Goal: Book appointment/travel/reservation

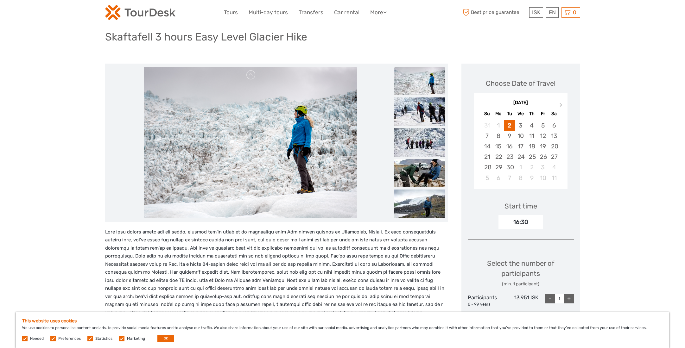
scroll to position [32, 0]
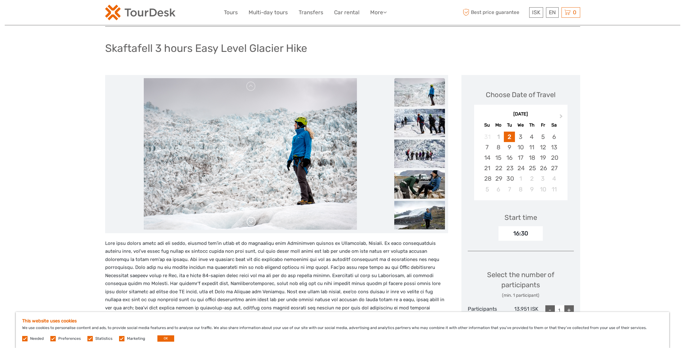
click at [252, 225] on link at bounding box center [251, 222] width 10 height 10
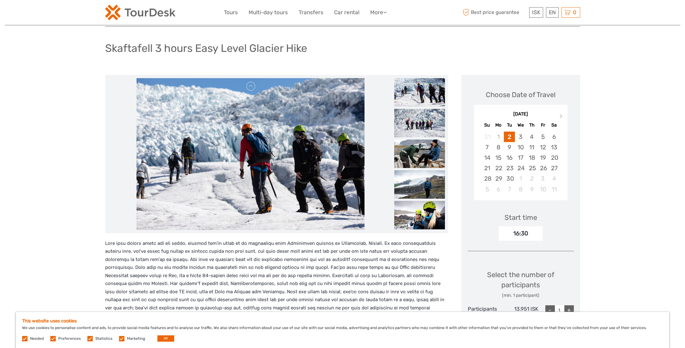
click at [252, 225] on link at bounding box center [251, 222] width 10 height 10
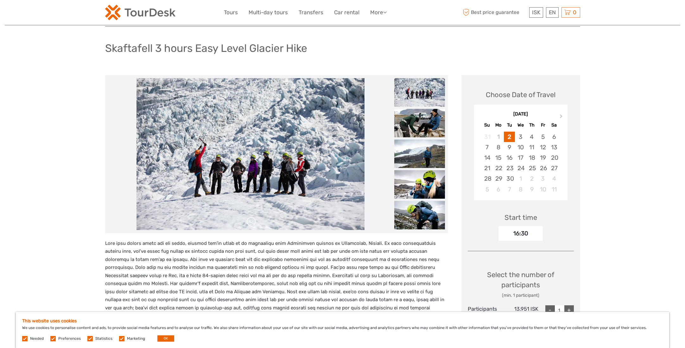
click at [252, 225] on link at bounding box center [251, 222] width 10 height 10
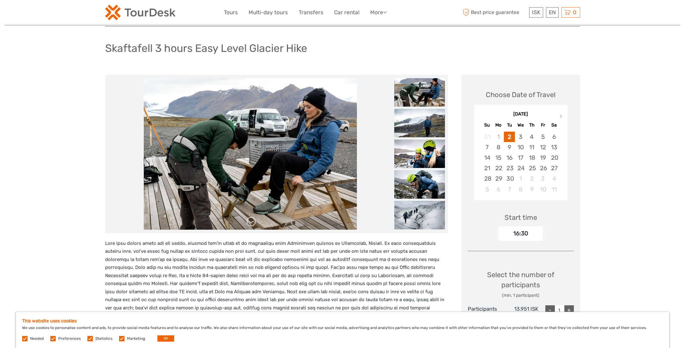
click at [252, 225] on link at bounding box center [251, 222] width 10 height 10
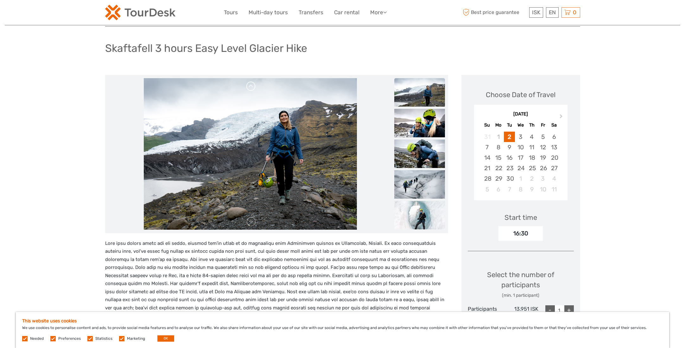
click at [252, 86] on link at bounding box center [251, 86] width 10 height 10
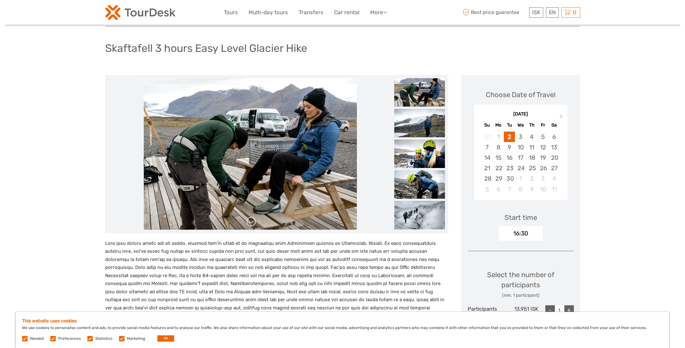
click at [251, 224] on link at bounding box center [251, 222] width 10 height 10
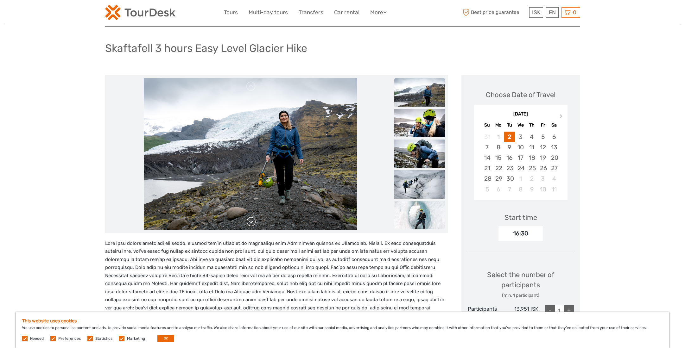
click at [251, 224] on link at bounding box center [251, 222] width 10 height 10
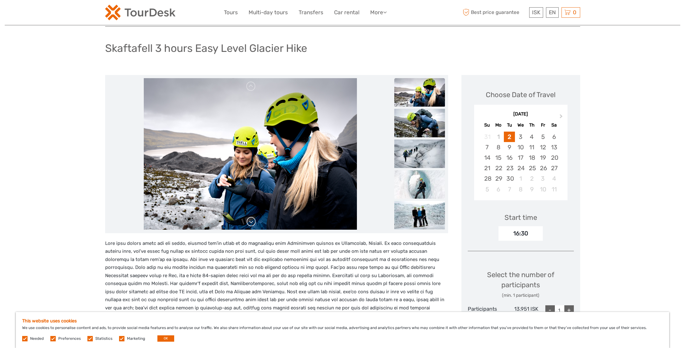
click at [251, 224] on link at bounding box center [251, 222] width 10 height 10
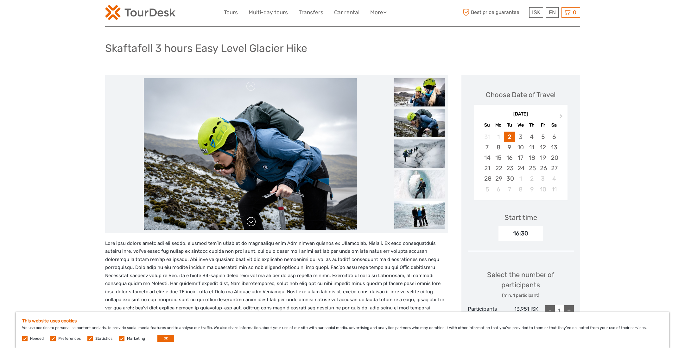
click at [251, 224] on link at bounding box center [251, 222] width 10 height 10
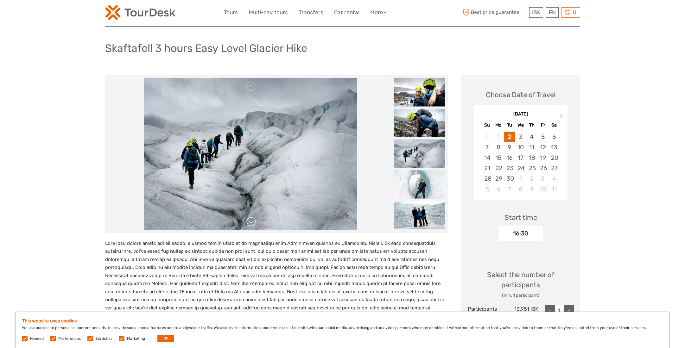
click at [251, 224] on link at bounding box center [251, 222] width 10 height 10
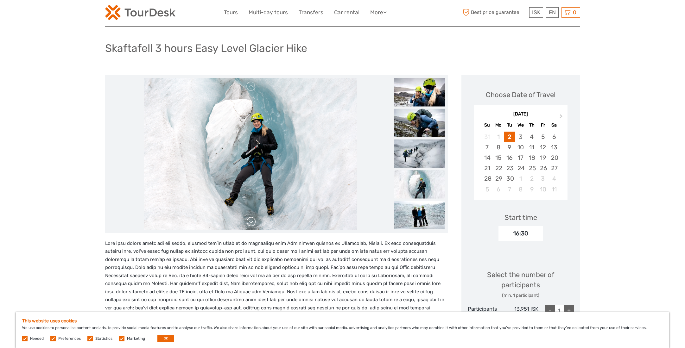
click at [251, 224] on link at bounding box center [251, 222] width 10 height 10
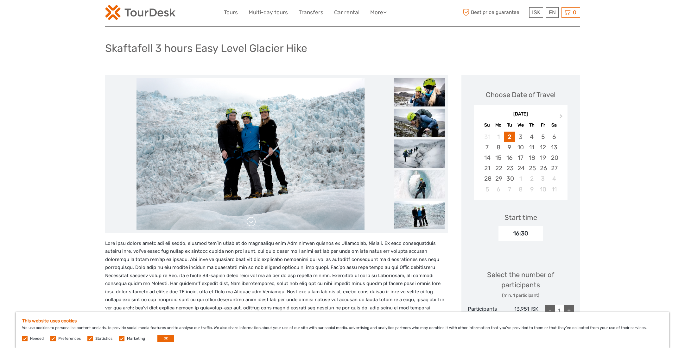
click at [251, 224] on link at bounding box center [251, 222] width 10 height 10
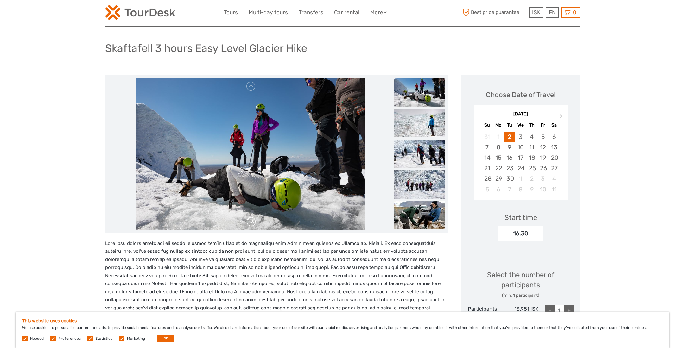
click at [251, 224] on link at bounding box center [251, 222] width 10 height 10
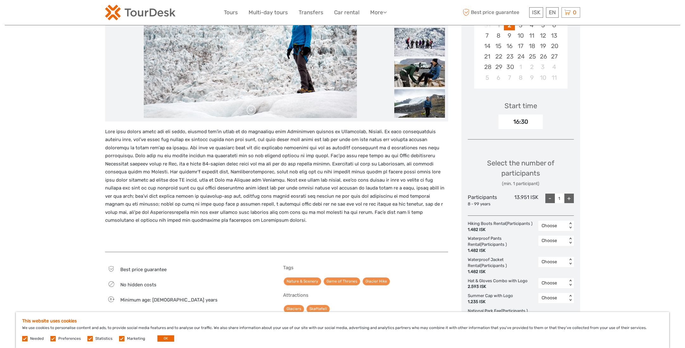
scroll to position [158, 0]
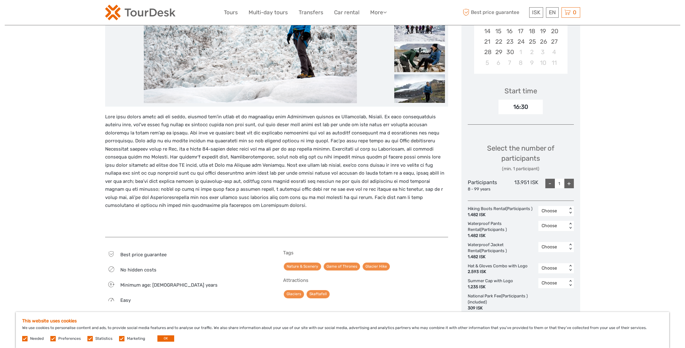
click at [408, 145] on p at bounding box center [276, 161] width 343 height 97
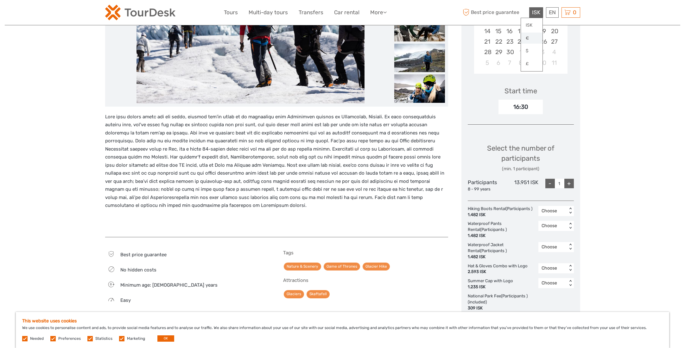
click at [525, 39] on link "€" at bounding box center [532, 38] width 22 height 11
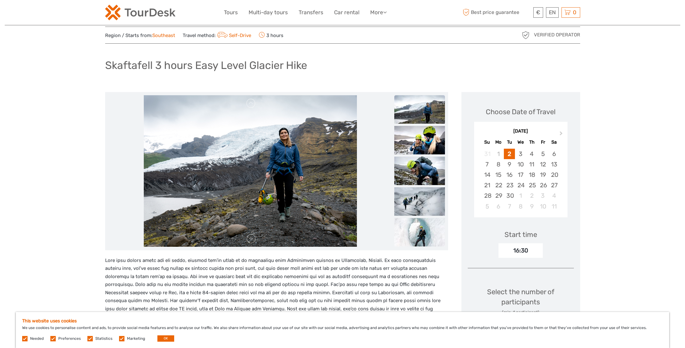
scroll to position [63, 0]
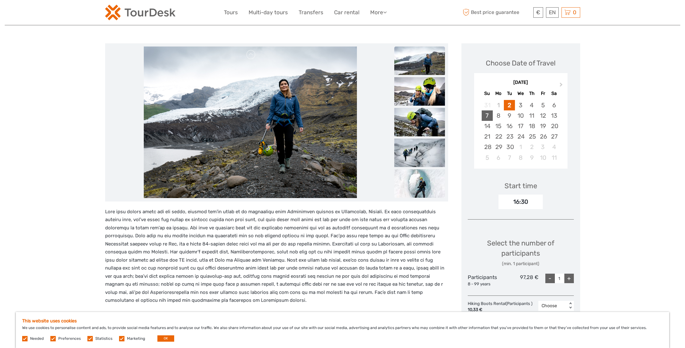
click at [487, 112] on div "7" at bounding box center [487, 116] width 11 height 10
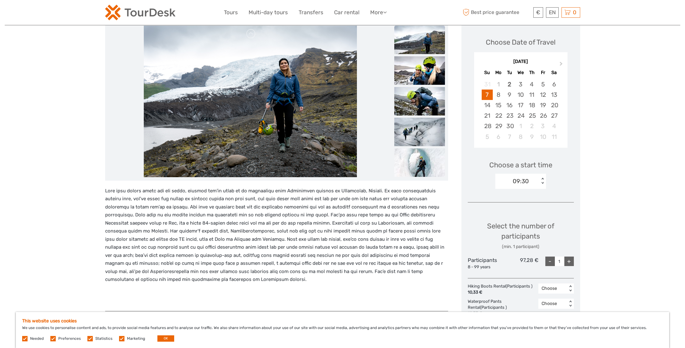
scroll to position [95, 0]
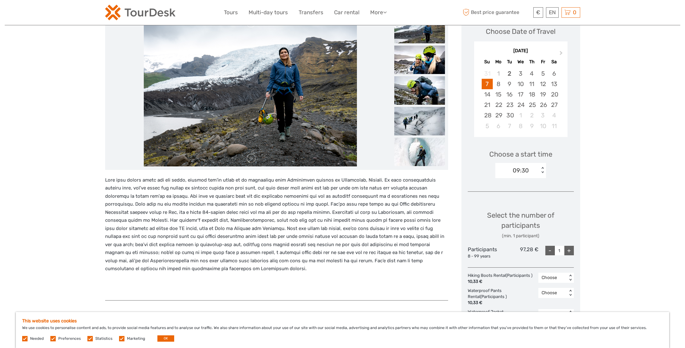
click at [543, 171] on div "< >" at bounding box center [542, 170] width 5 height 7
click at [522, 200] on div "10:00" at bounding box center [521, 200] width 44 height 11
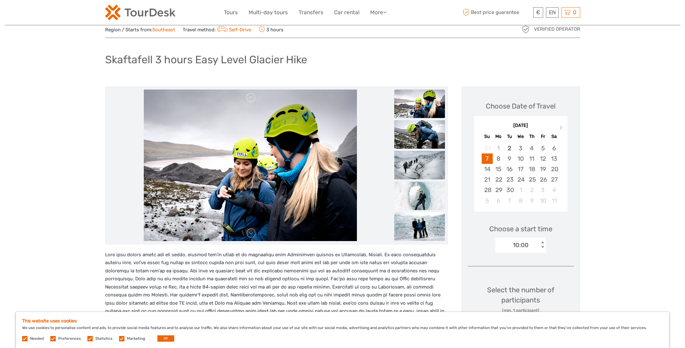
scroll to position [32, 0]
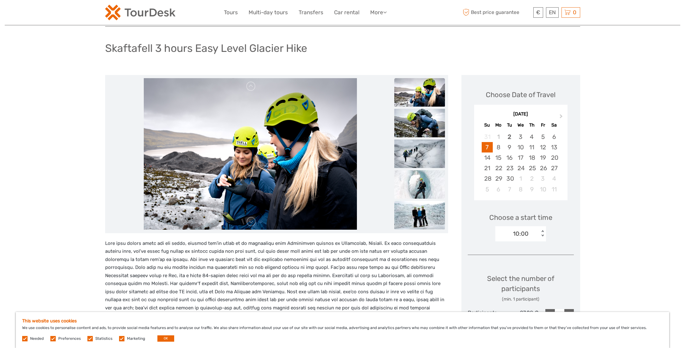
click at [415, 214] on img at bounding box center [419, 215] width 51 height 29
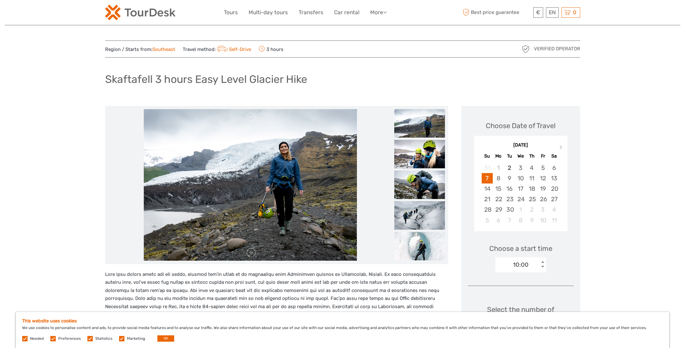
scroll to position [0, 0]
